Goal: Find specific page/section: Find specific page/section

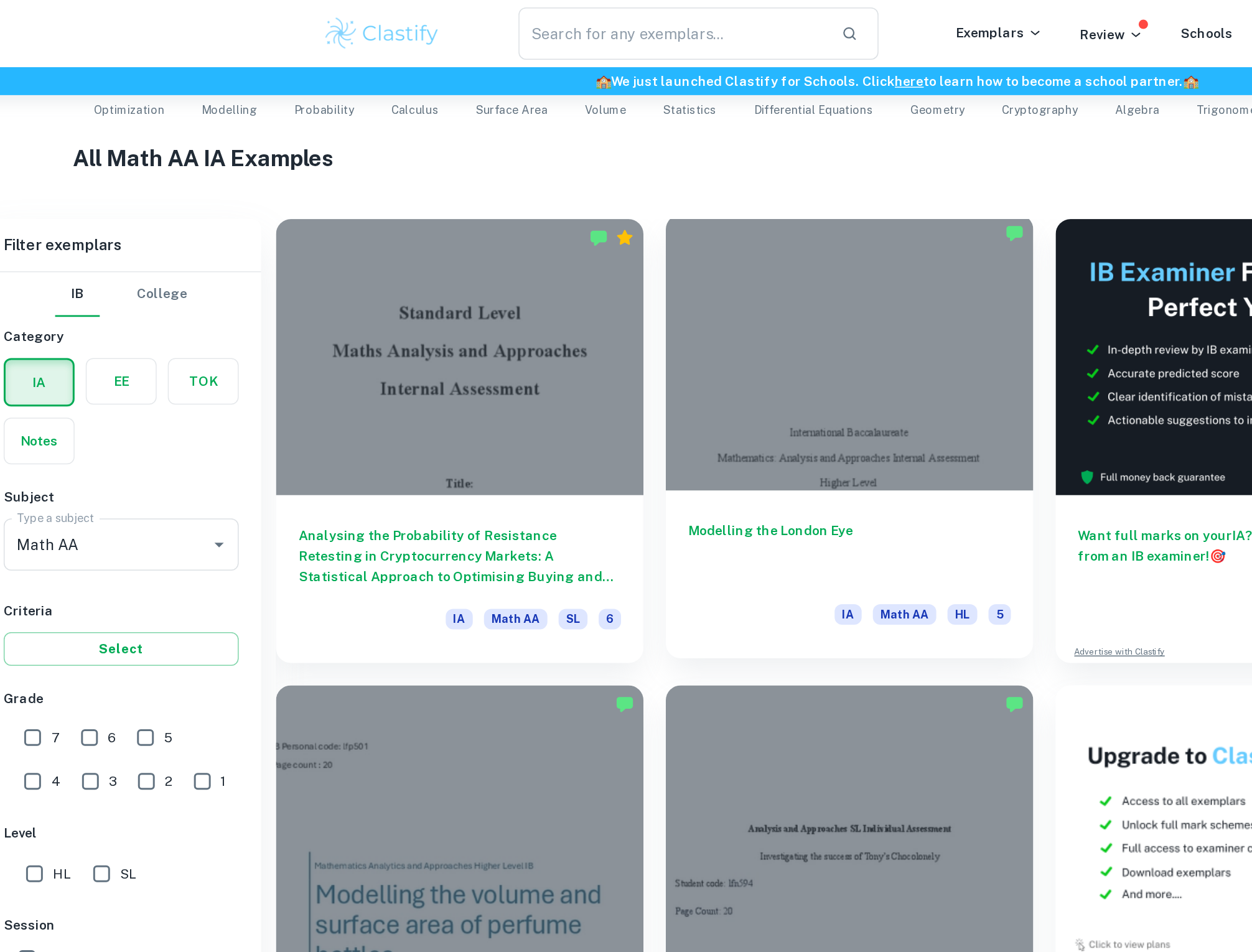
scroll to position [166, 0]
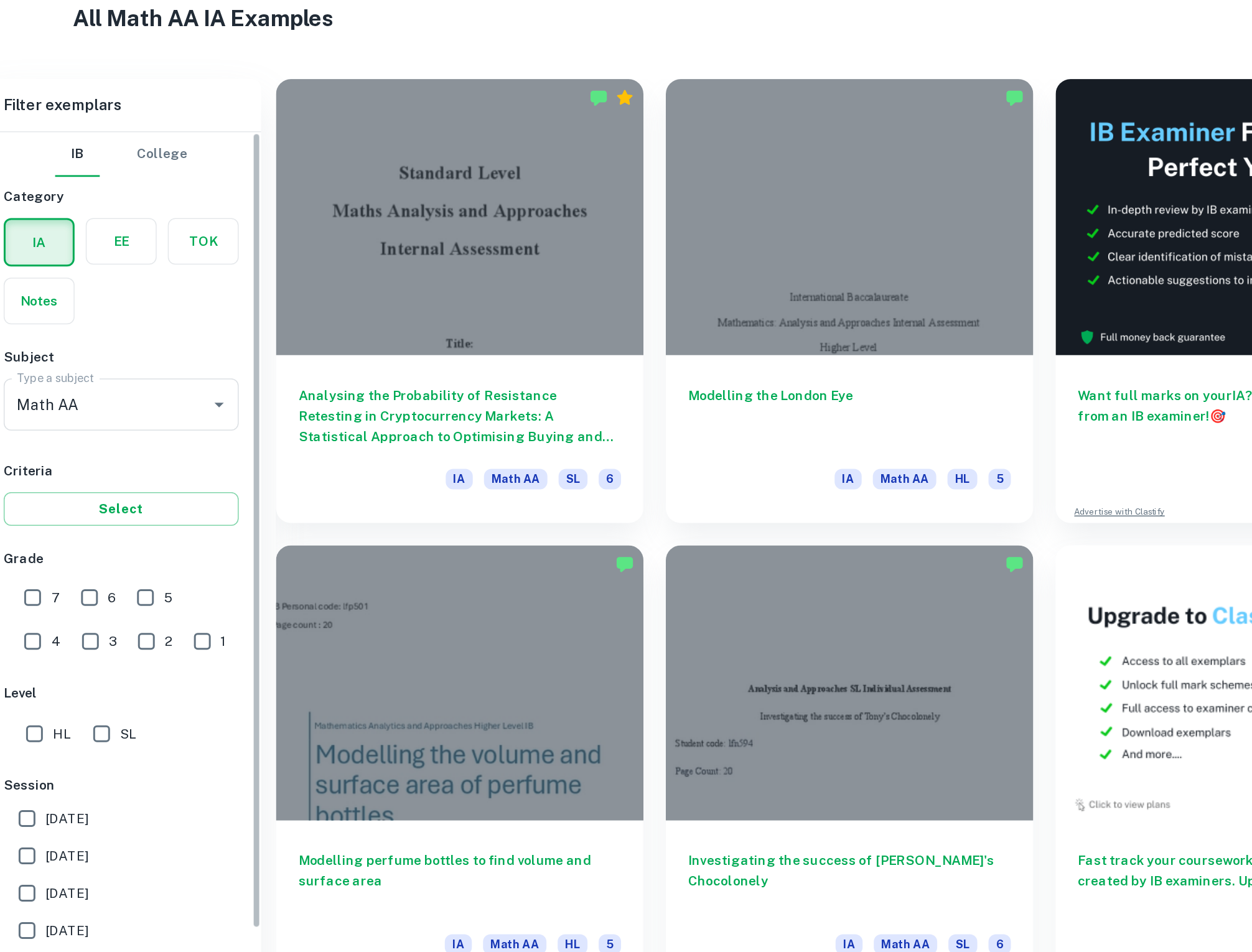
click at [56, 592] on input "7" at bounding box center [49, 600] width 25 height 25
checkbox input "true"
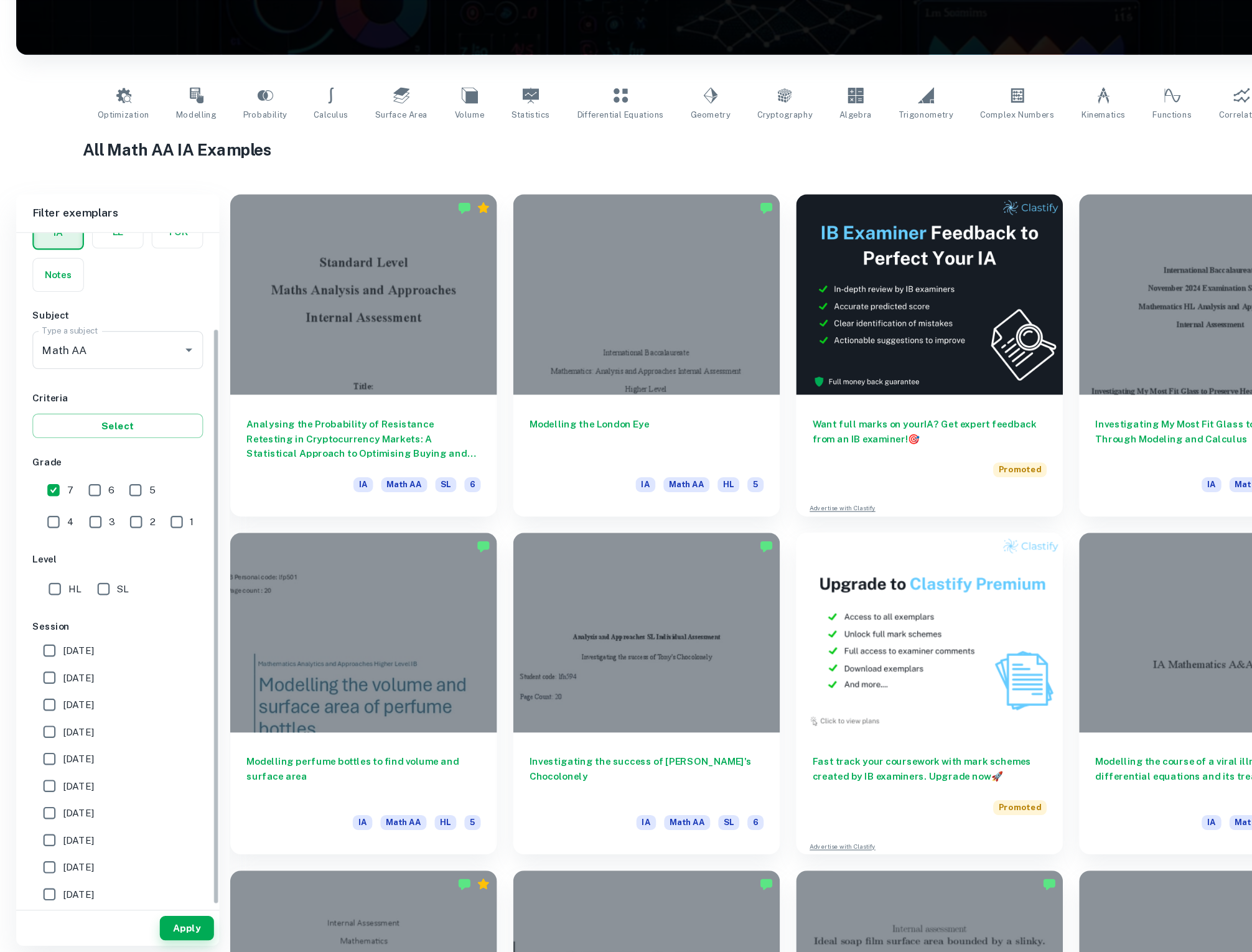
scroll to position [102, 0]
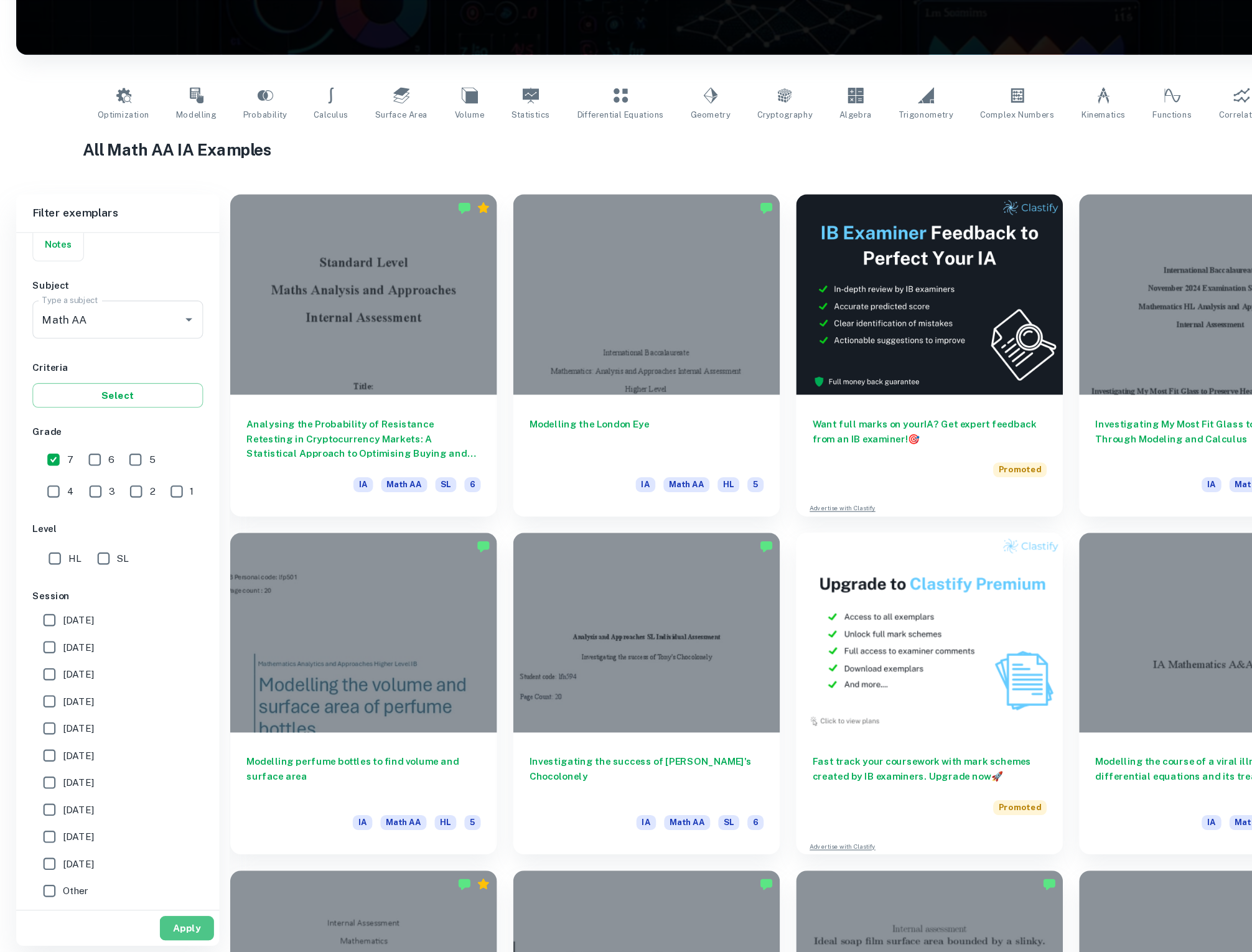
click at [187, 929] on button "Apply" at bounding box center [172, 930] width 50 height 22
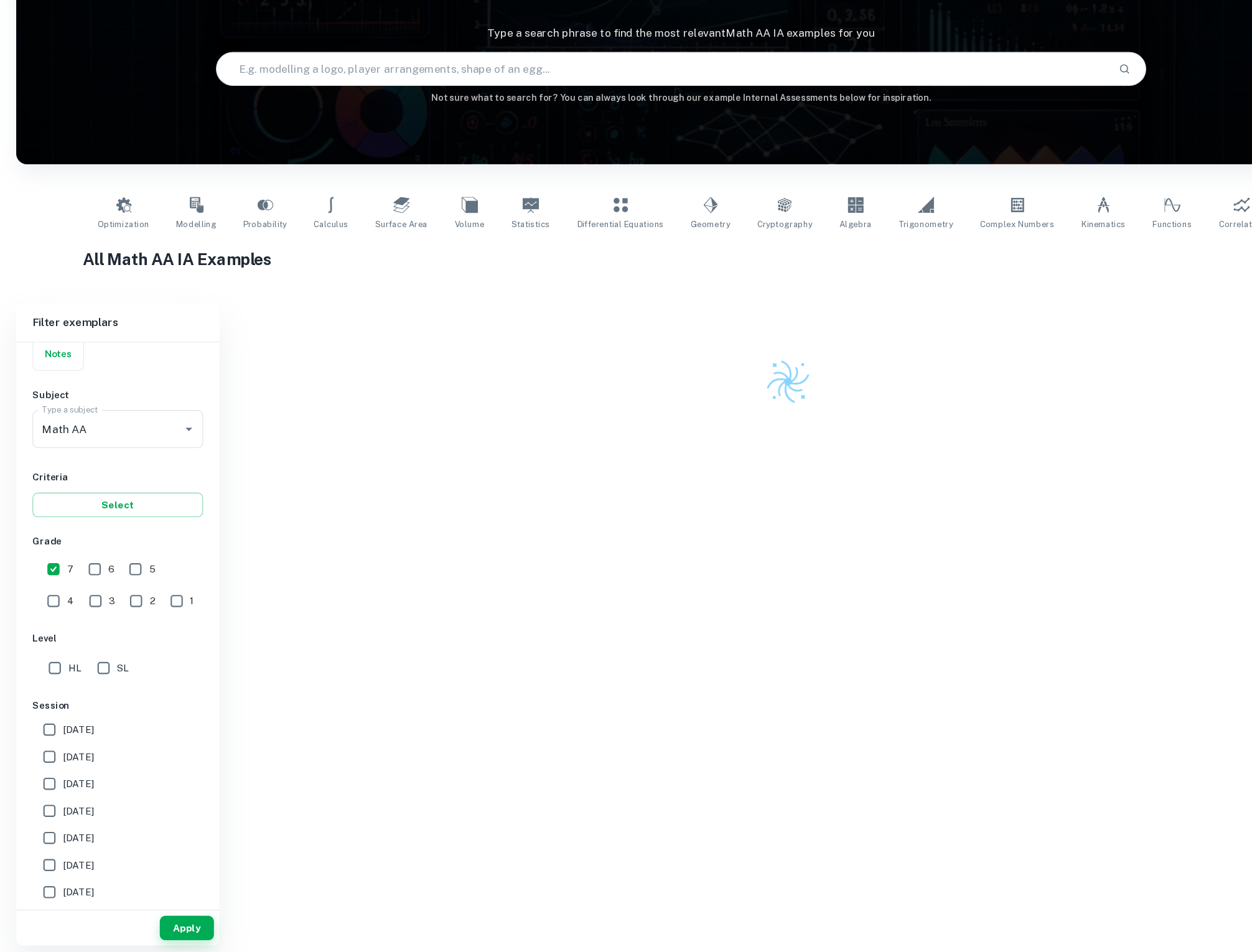
scroll to position [164, 0]
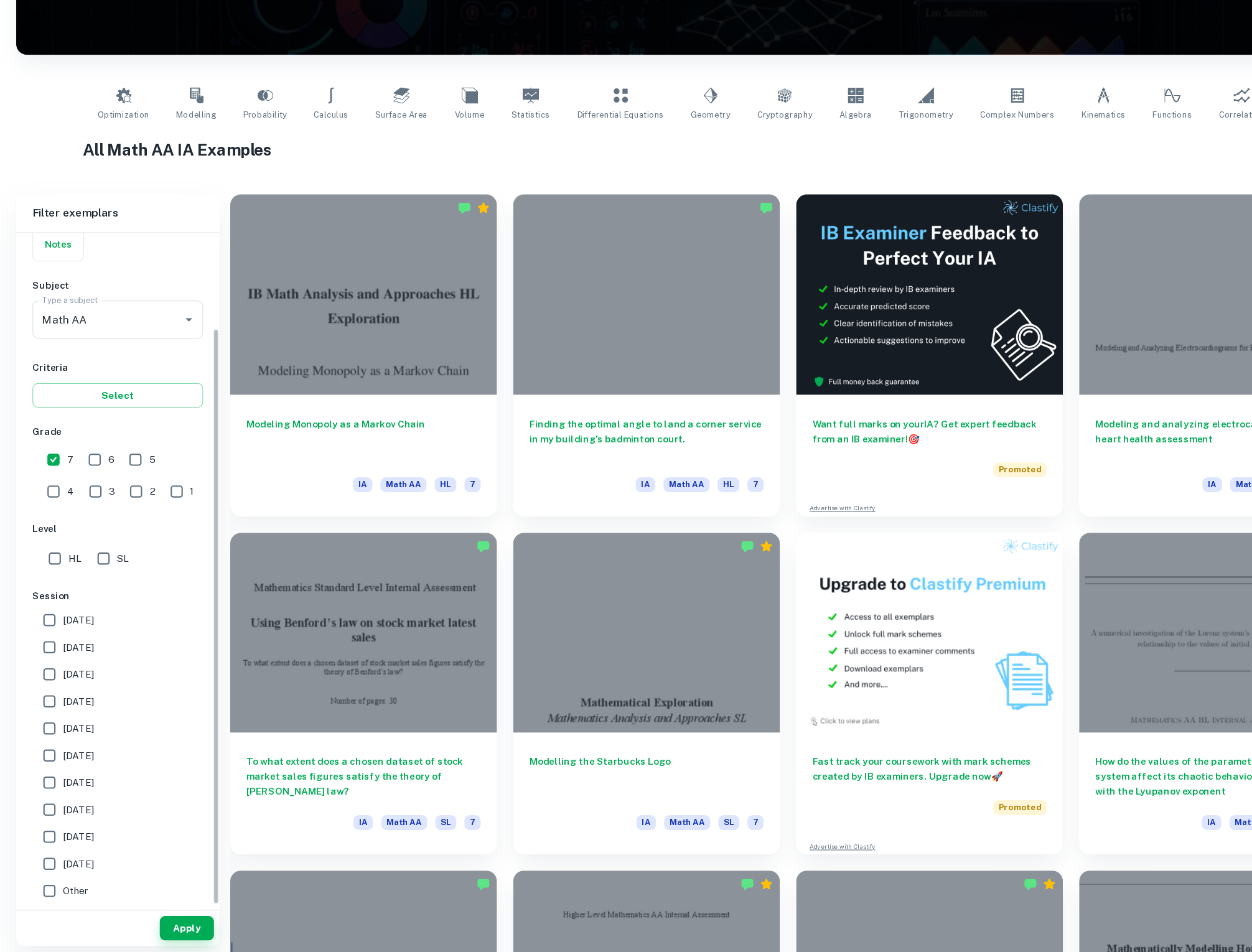
click at [98, 579] on input "SL" at bounding box center [95, 589] width 25 height 25
checkbox input "true"
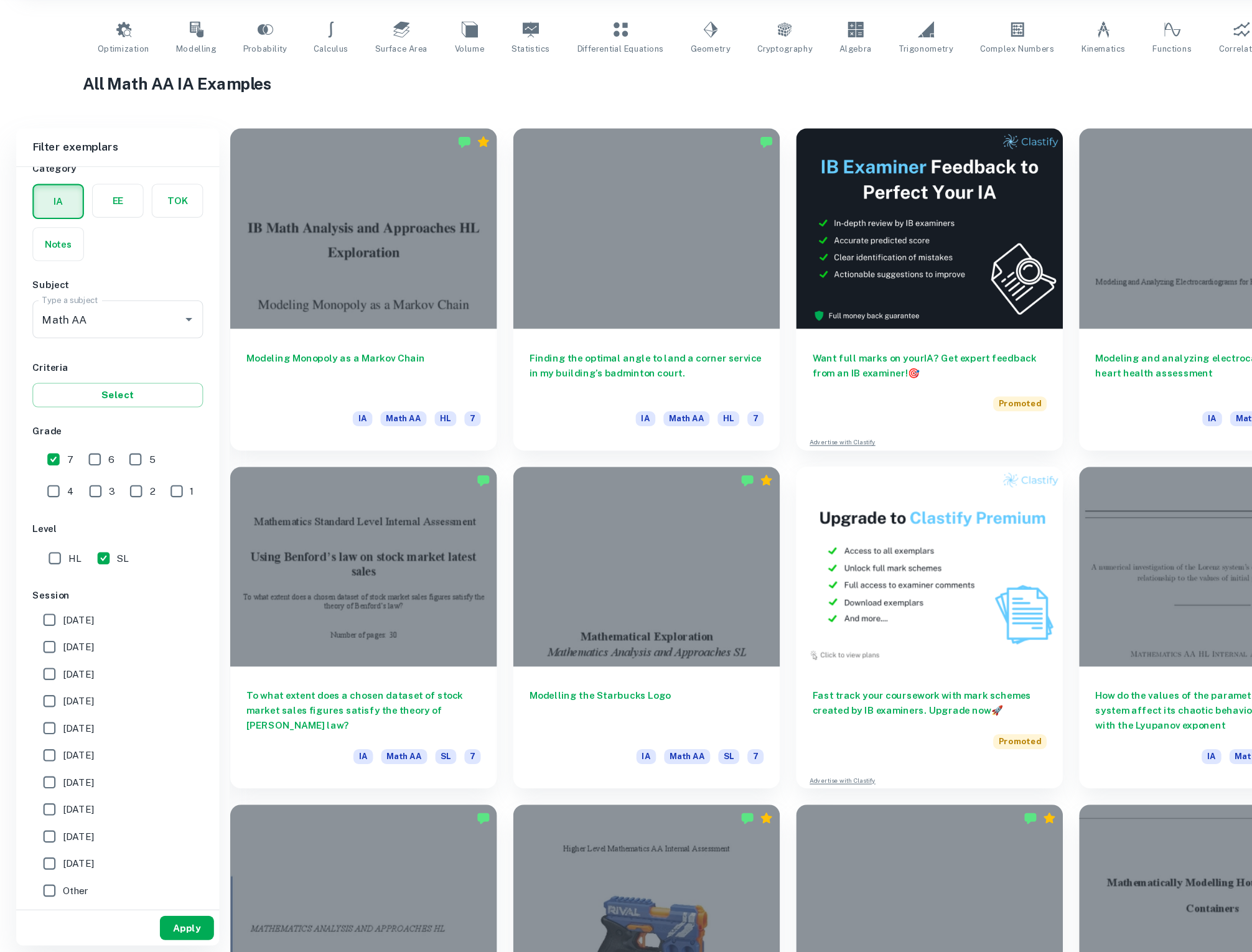
click at [184, 926] on button "Apply" at bounding box center [172, 930] width 50 height 22
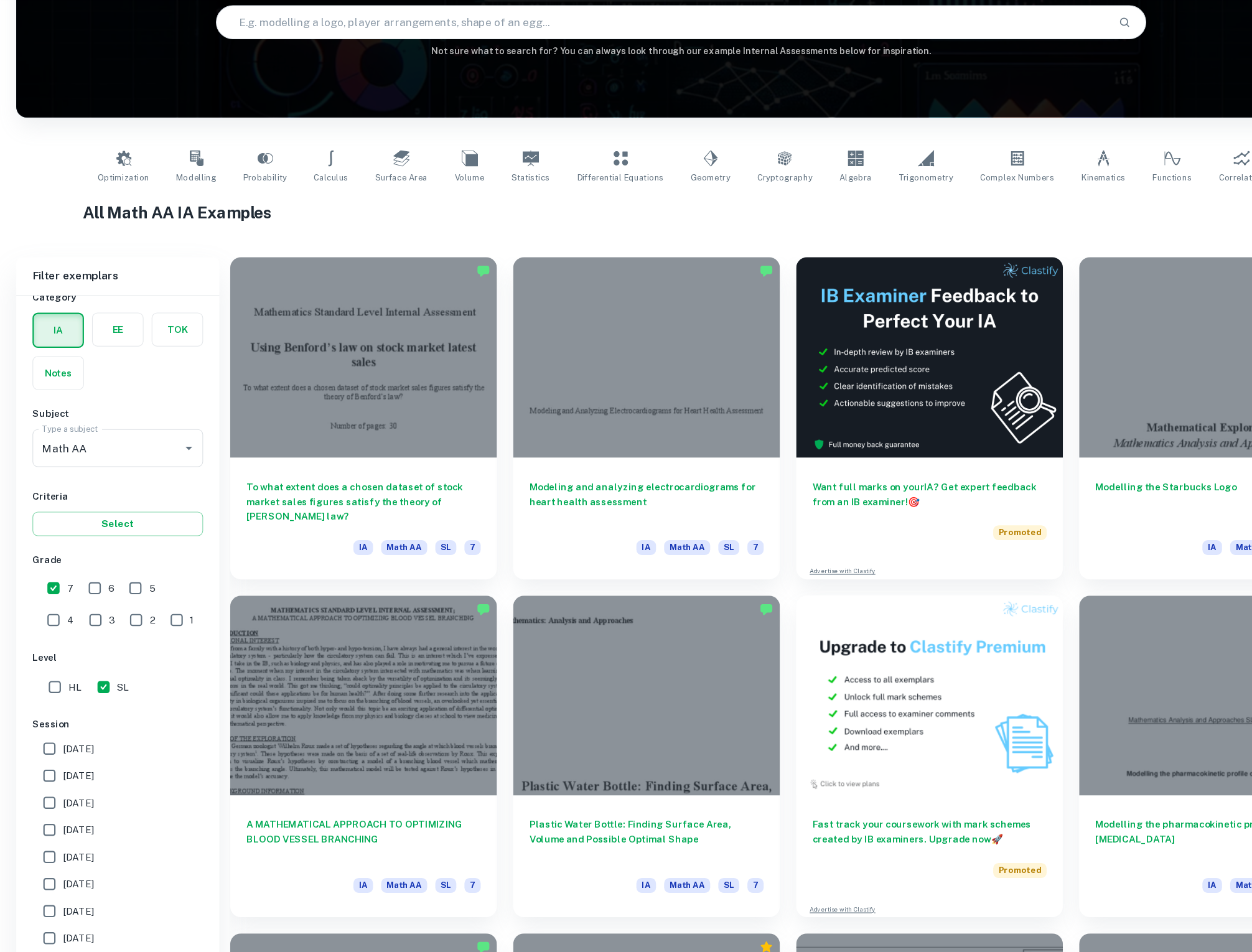
scroll to position [224, 0]
